Goal: Information Seeking & Learning: Learn about a topic

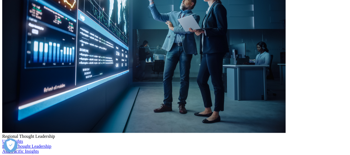
scroll to position [1144, 0]
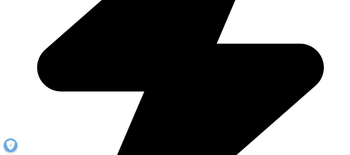
scroll to position [1280, 0]
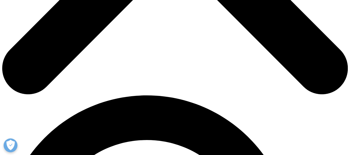
scroll to position [259, 0]
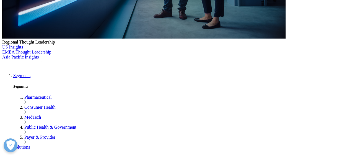
scroll to position [226, 0]
